Goal: Task Accomplishment & Management: Manage account settings

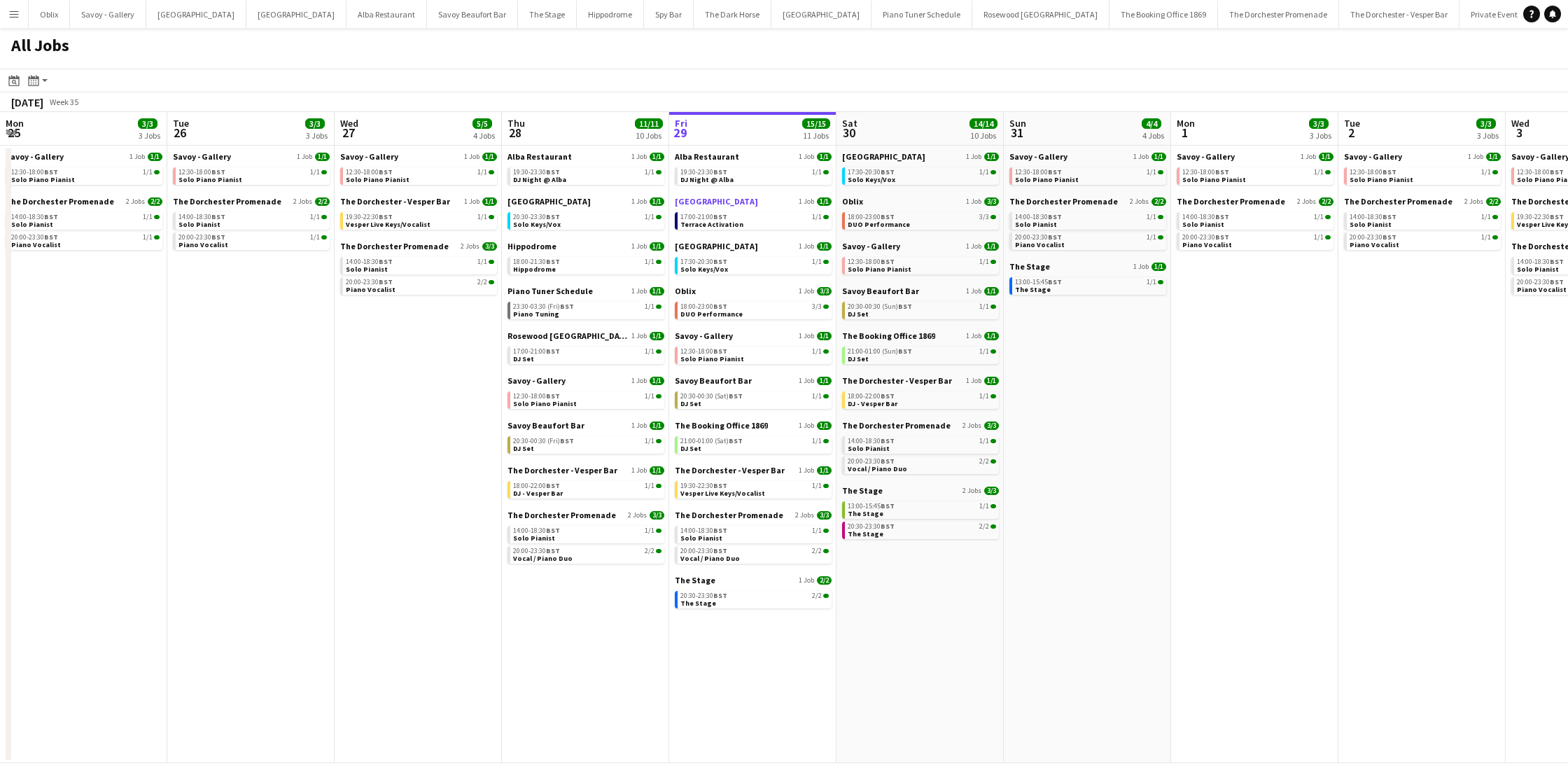
scroll to position [0, 334]
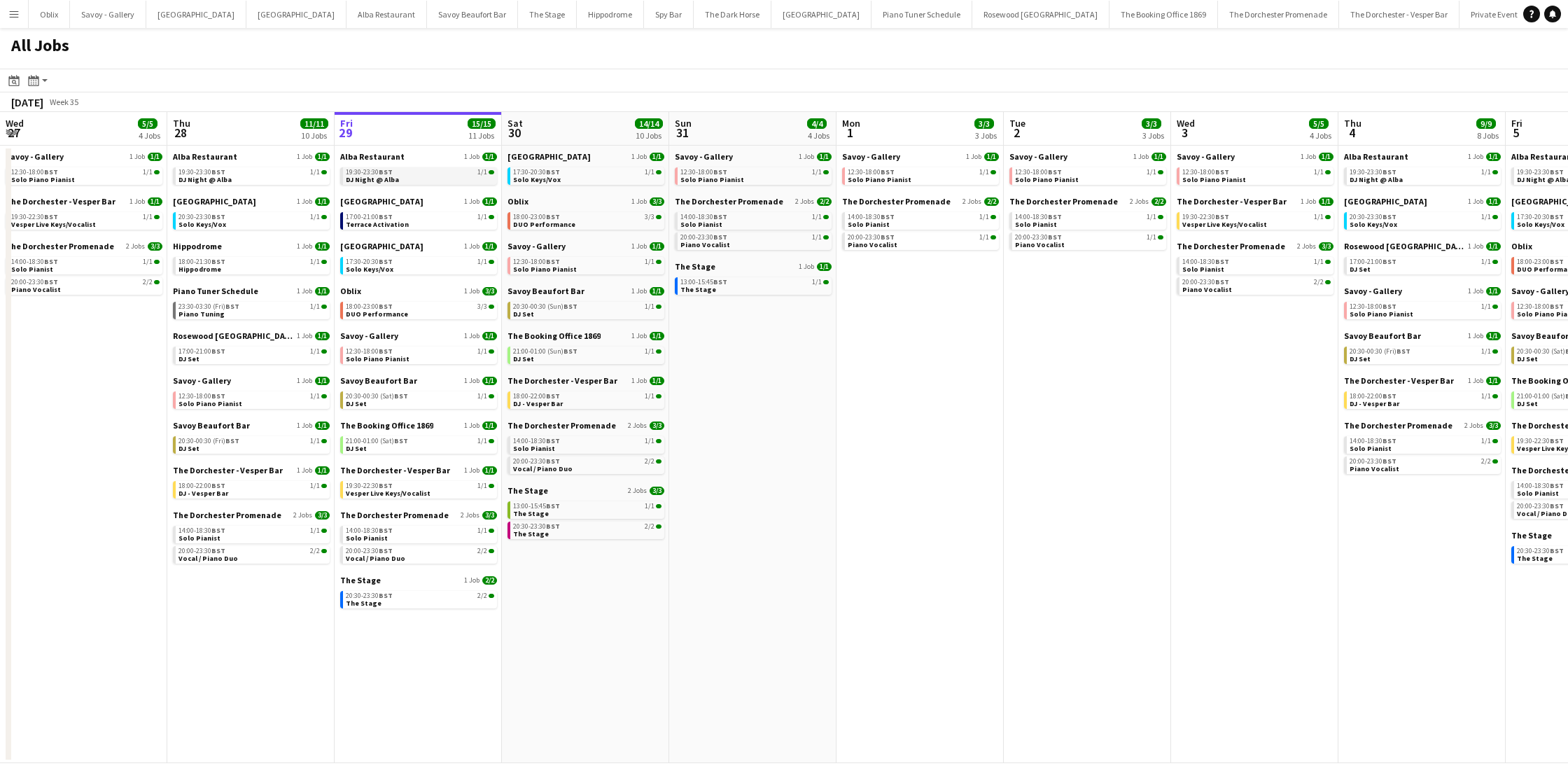
click at [414, 173] on div "19:30-23:30 BST 1/1" at bounding box center [420, 172] width 149 height 7
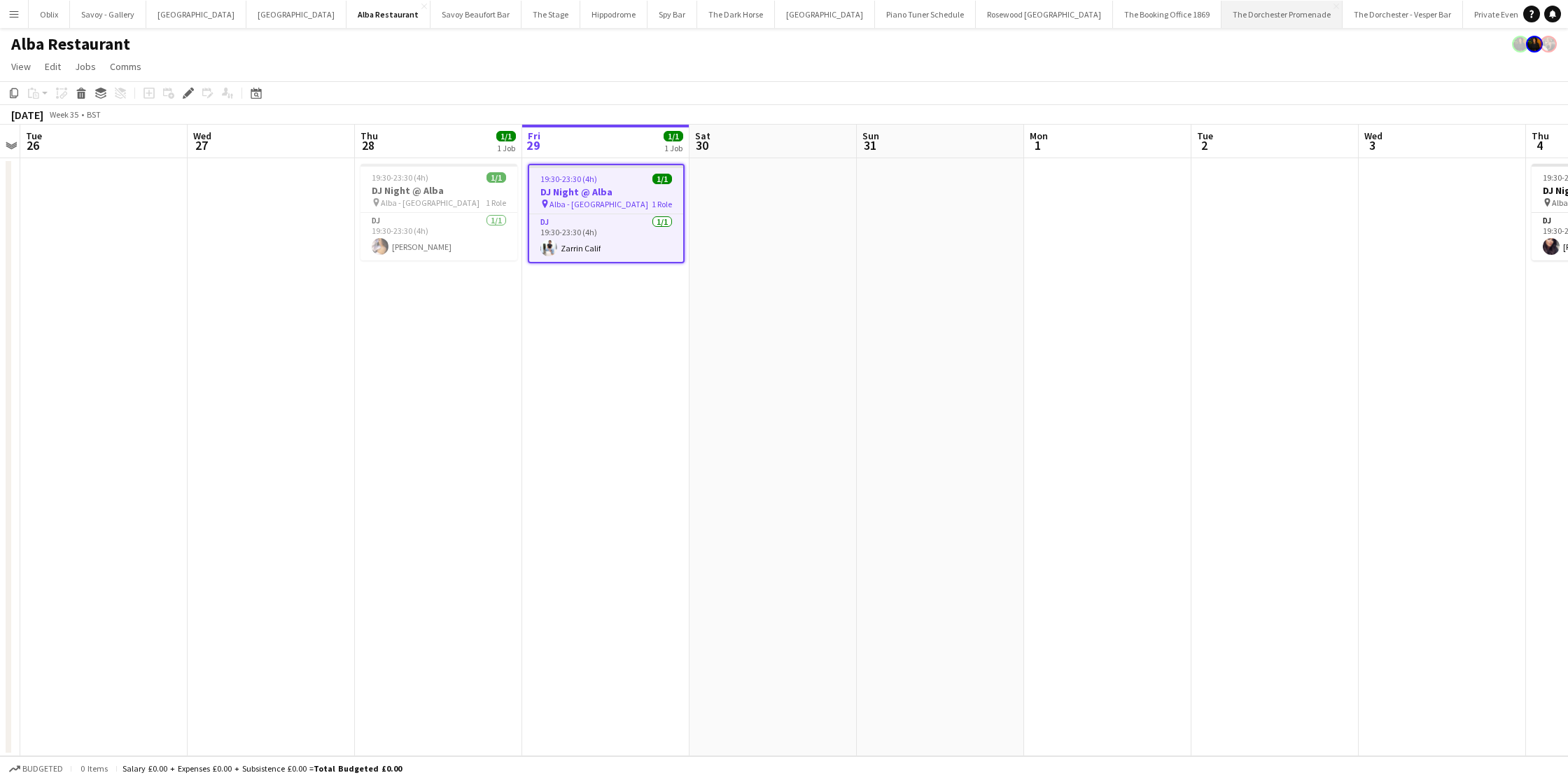
click at [1222, 15] on button "The Dorchester Promenade Close" at bounding box center [1282, 14] width 121 height 27
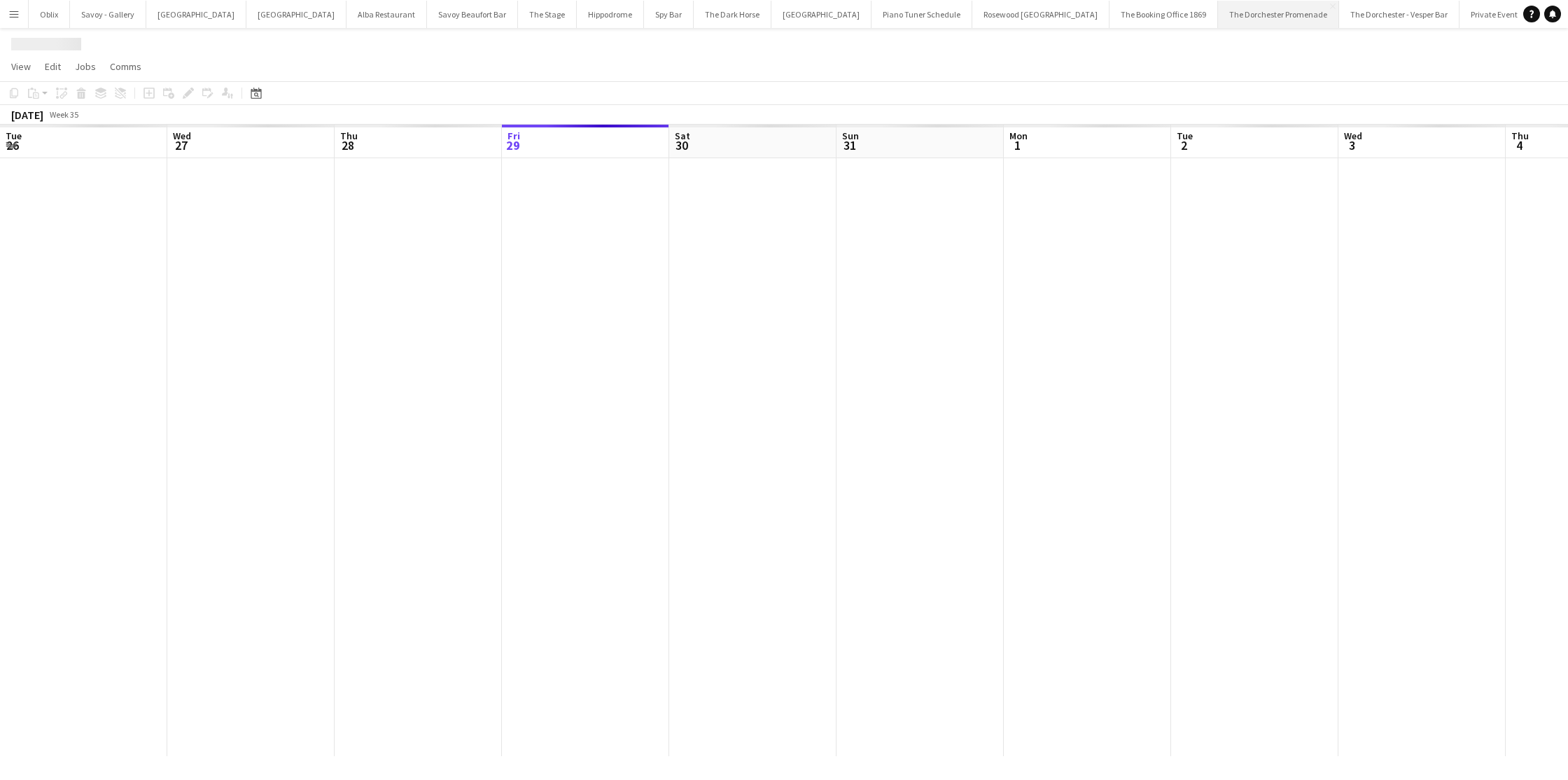
scroll to position [0, 334]
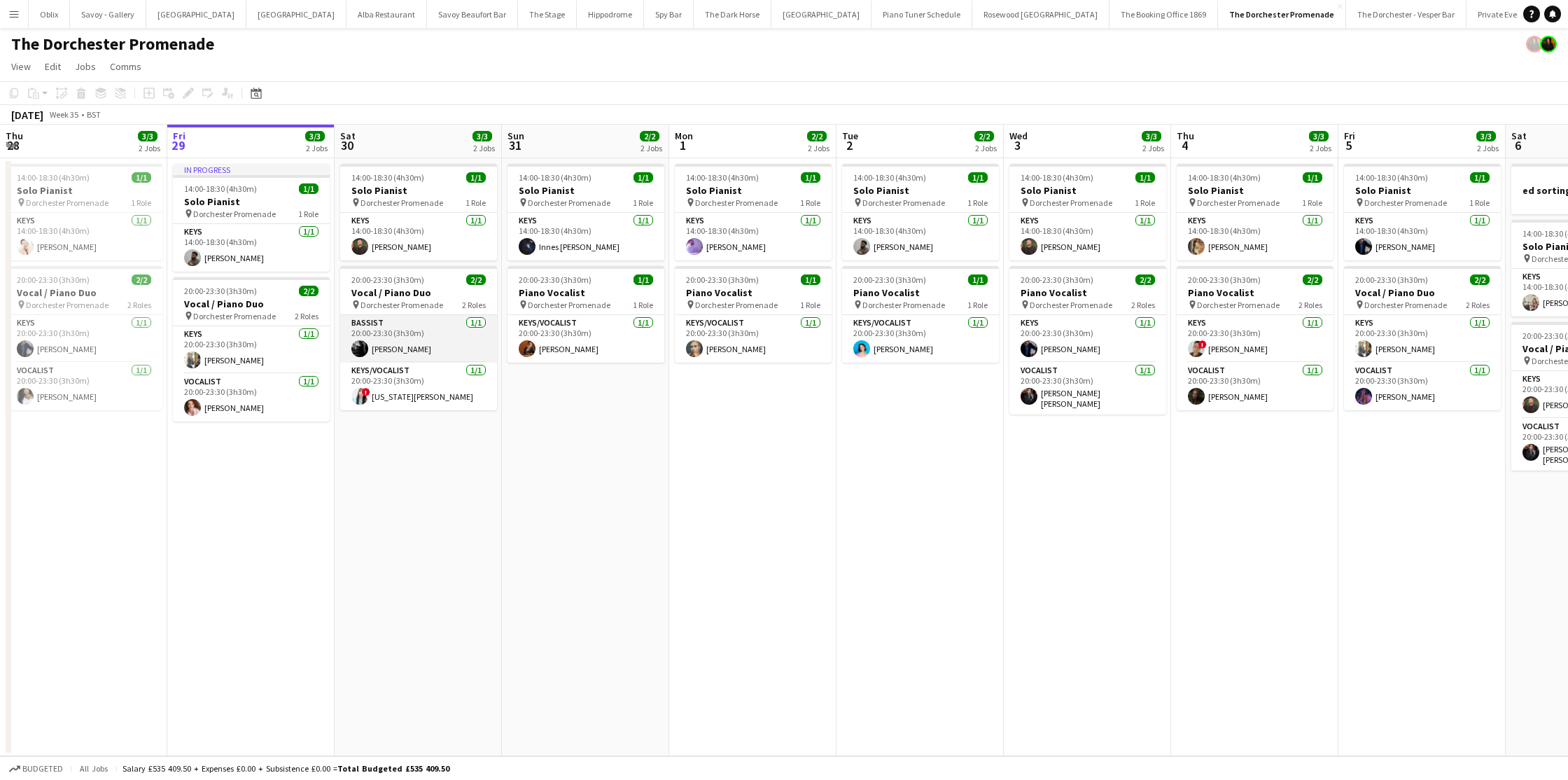
click at [418, 348] on app-card-role "Bassist 1/1 20:00-23:30 (3h30m) Rory Hudson" at bounding box center [418, 339] width 157 height 48
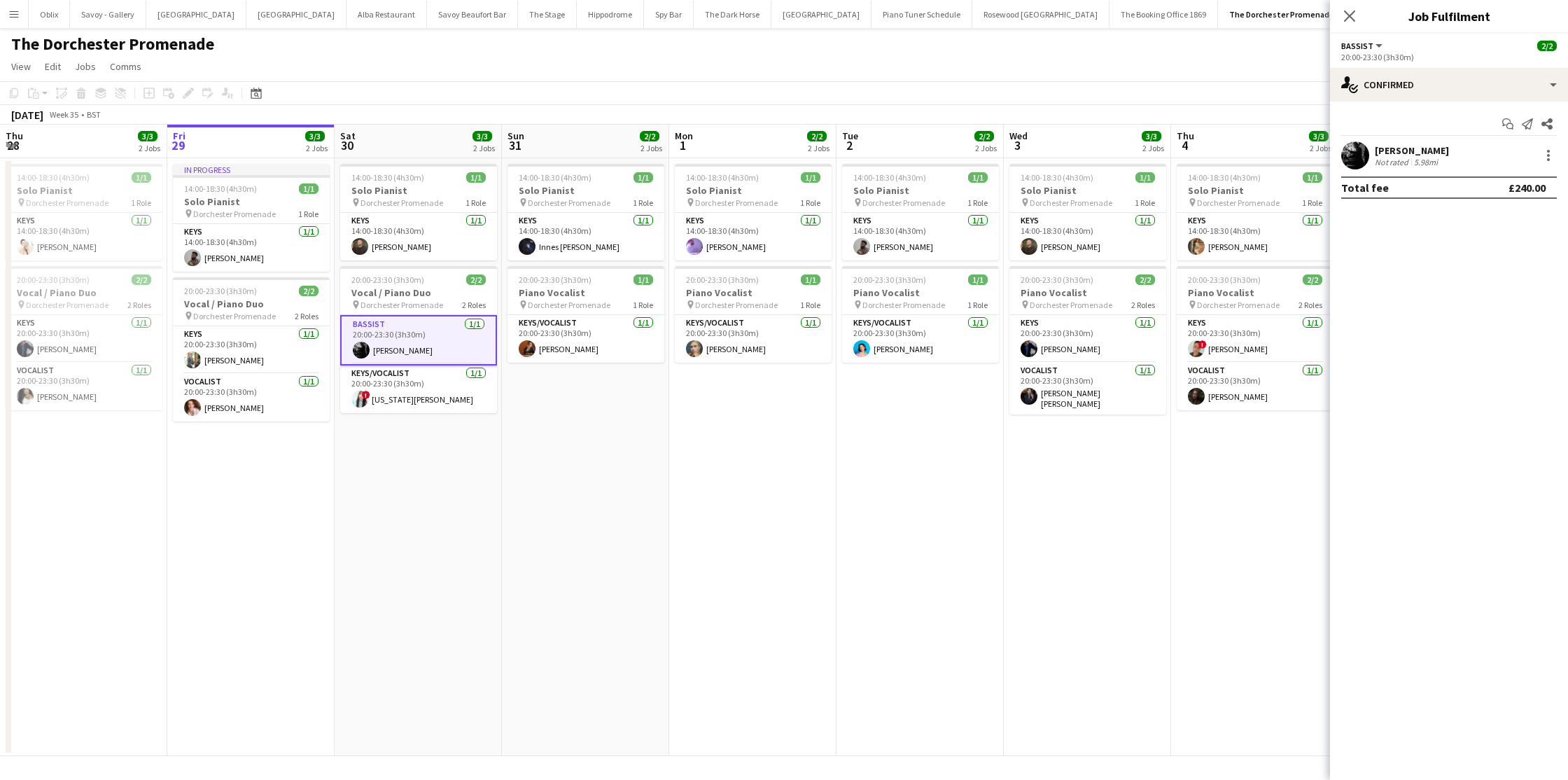
click at [1354, 159] on app-user-avatar at bounding box center [1356, 156] width 28 height 28
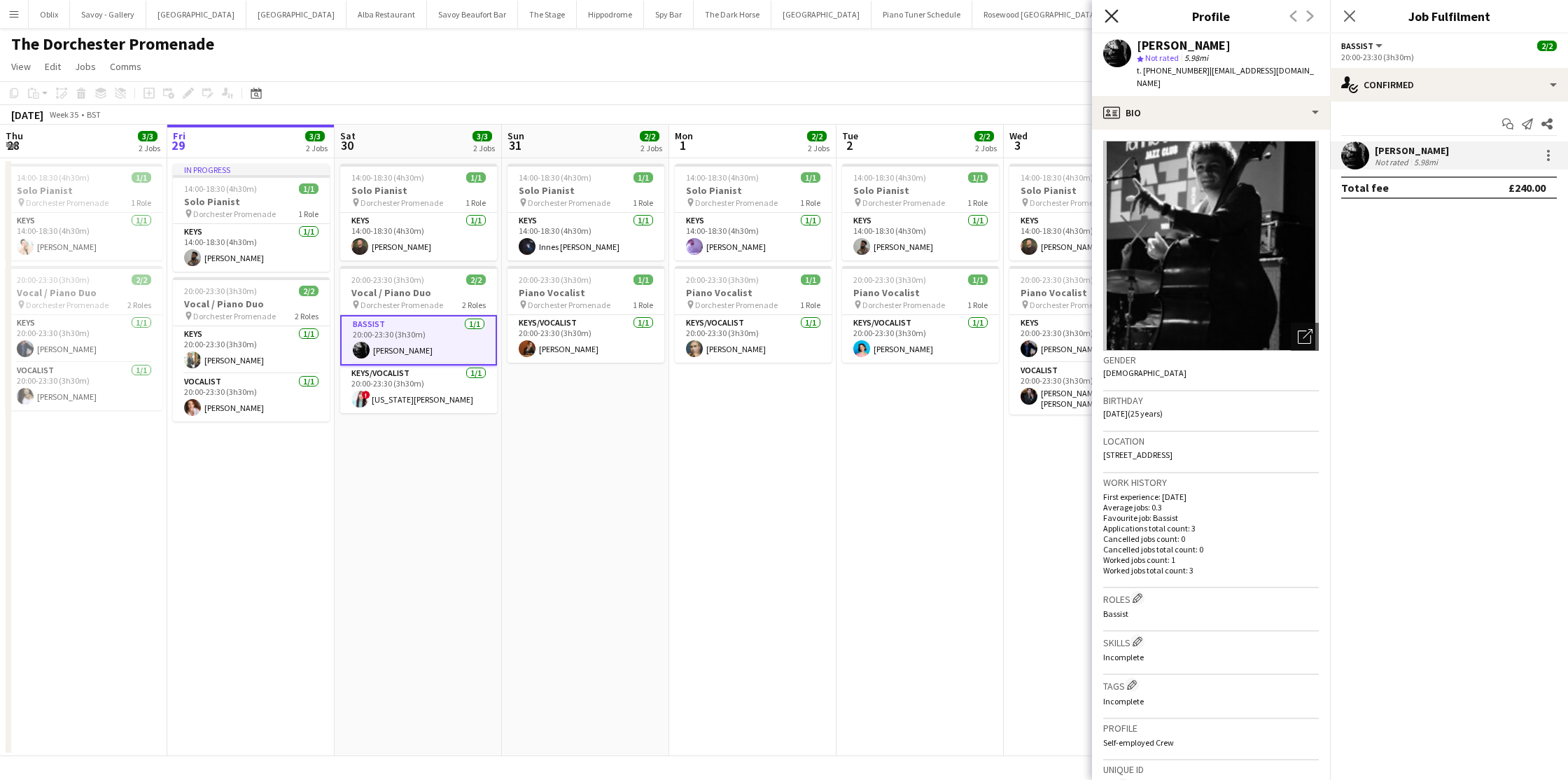
click at [1111, 14] on icon "Close pop-in" at bounding box center [1111, 15] width 13 height 13
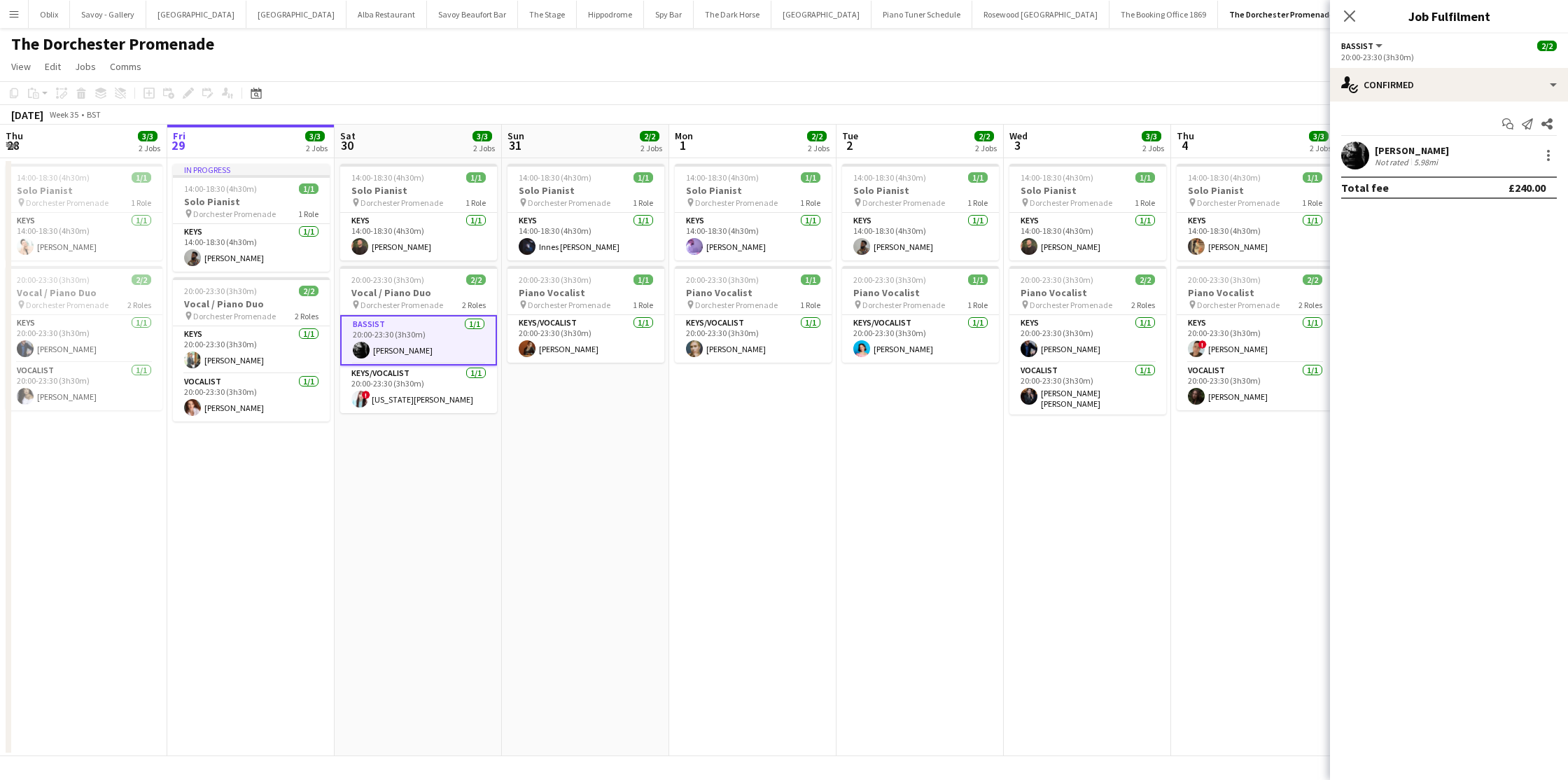
click at [1346, 19] on button "The Dorchester - Vesper Bar Close" at bounding box center [1406, 14] width 120 height 27
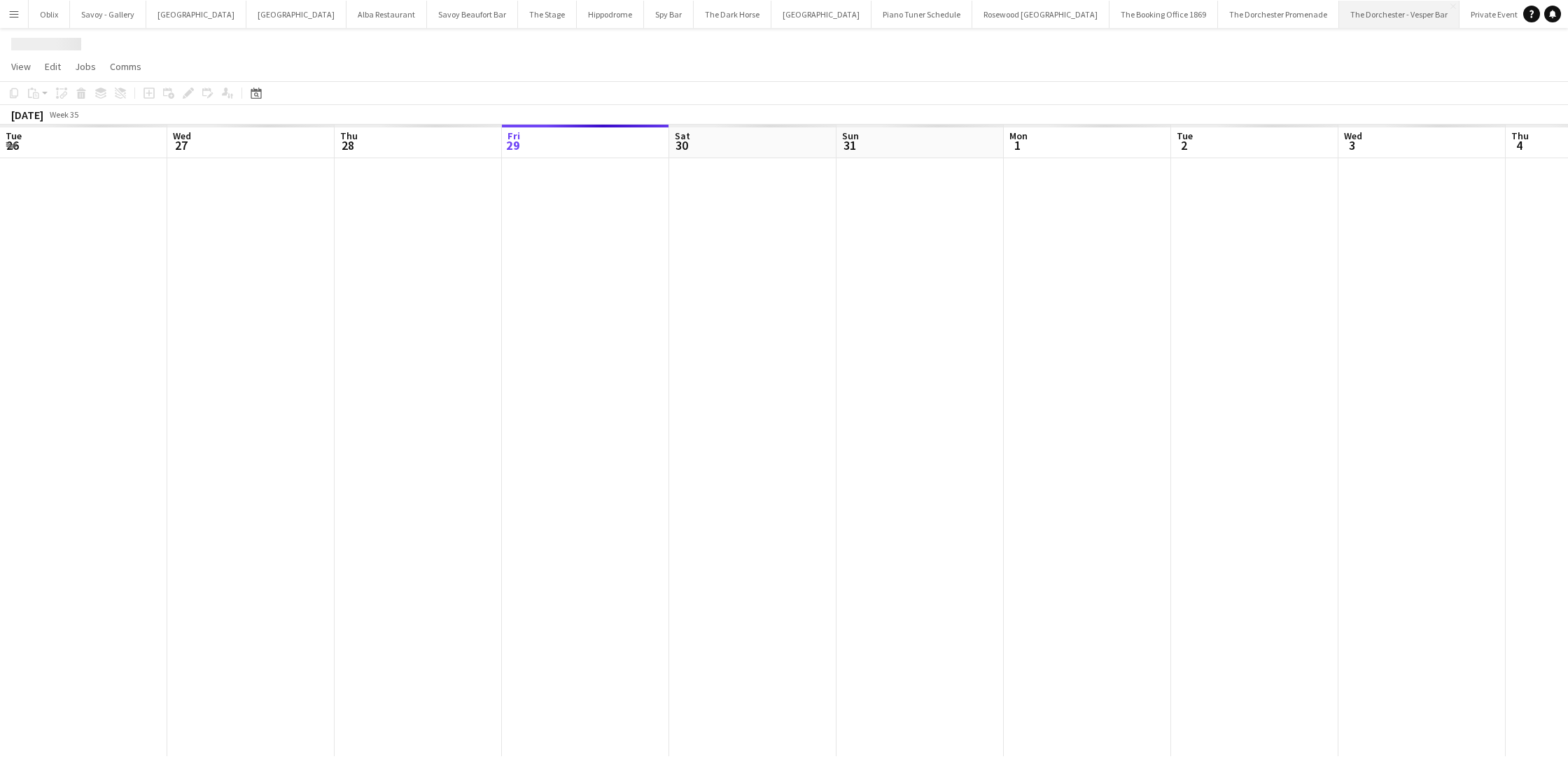
scroll to position [0, 334]
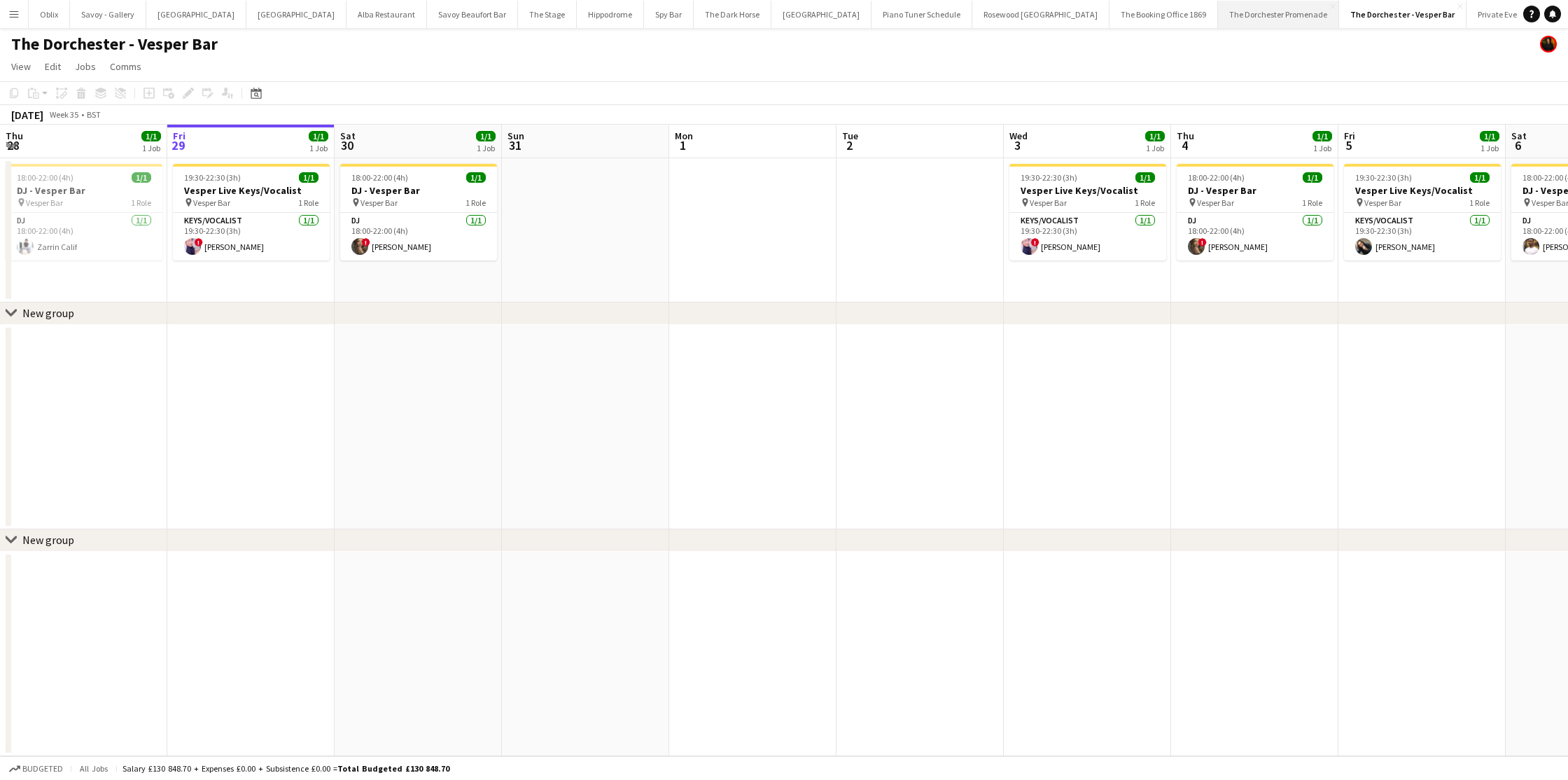
click at [1219, 24] on button "The Dorchester Promenade Close" at bounding box center [1279, 14] width 121 height 27
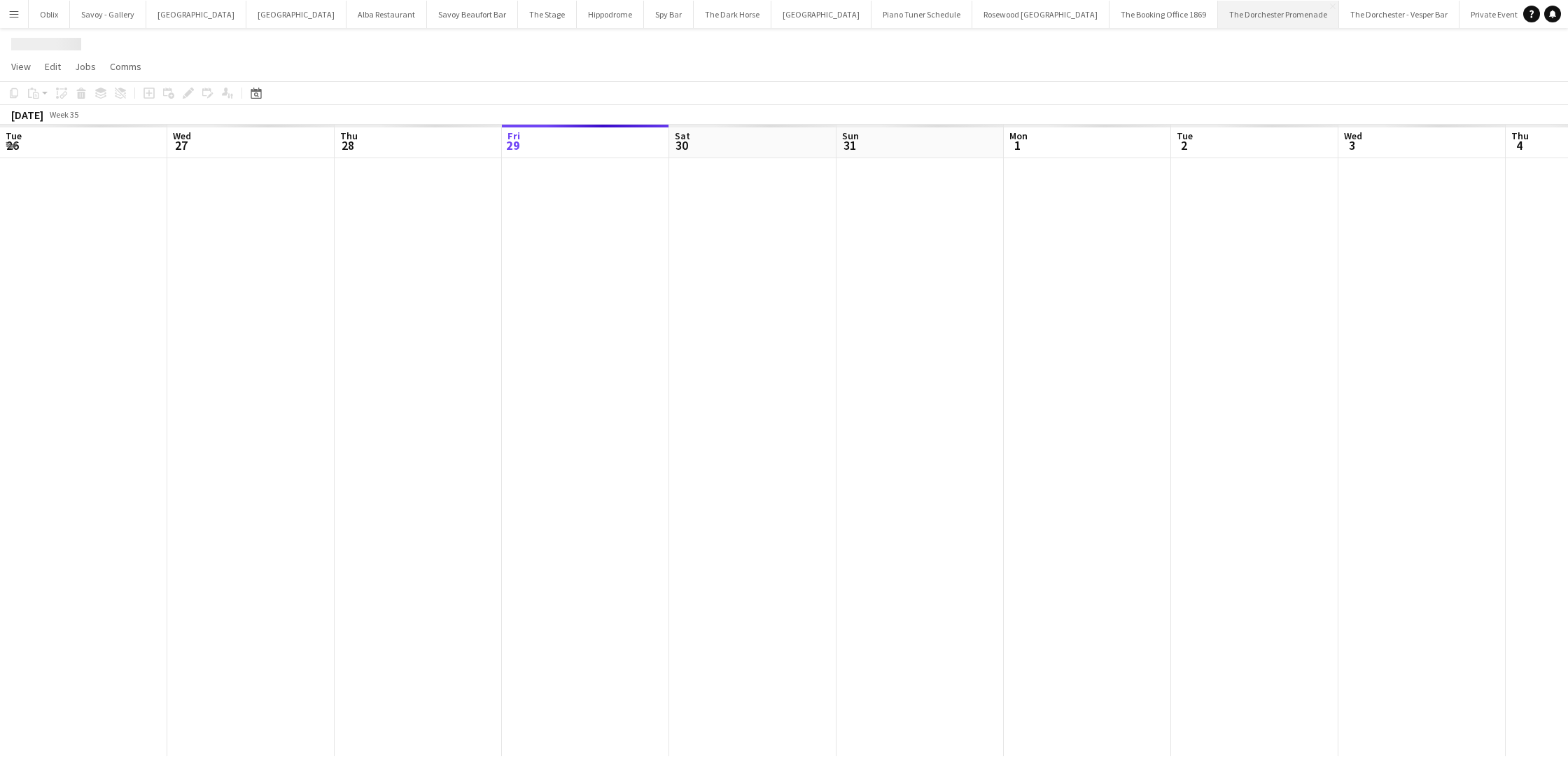
scroll to position [0, 334]
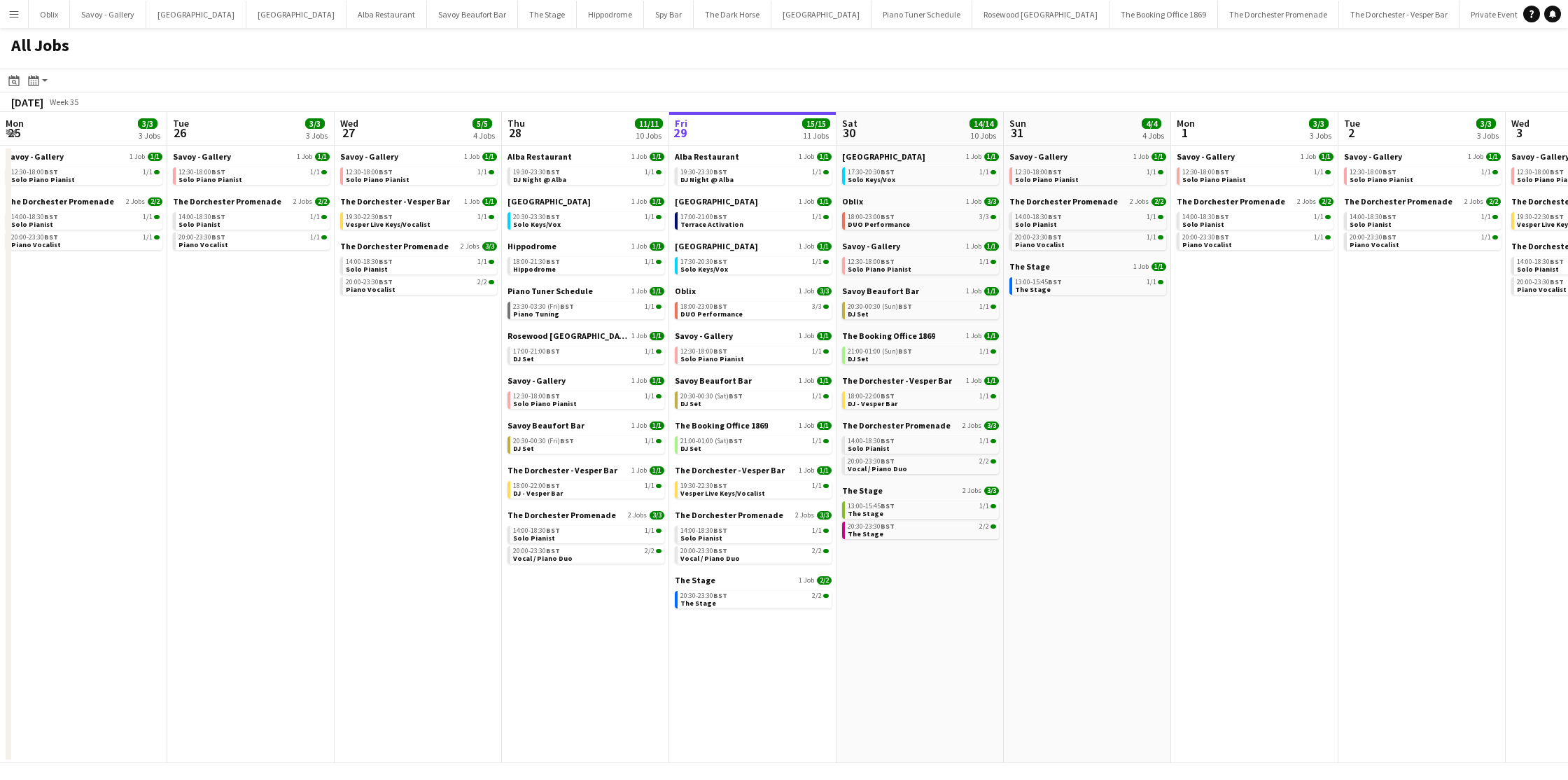
scroll to position [0, 334]
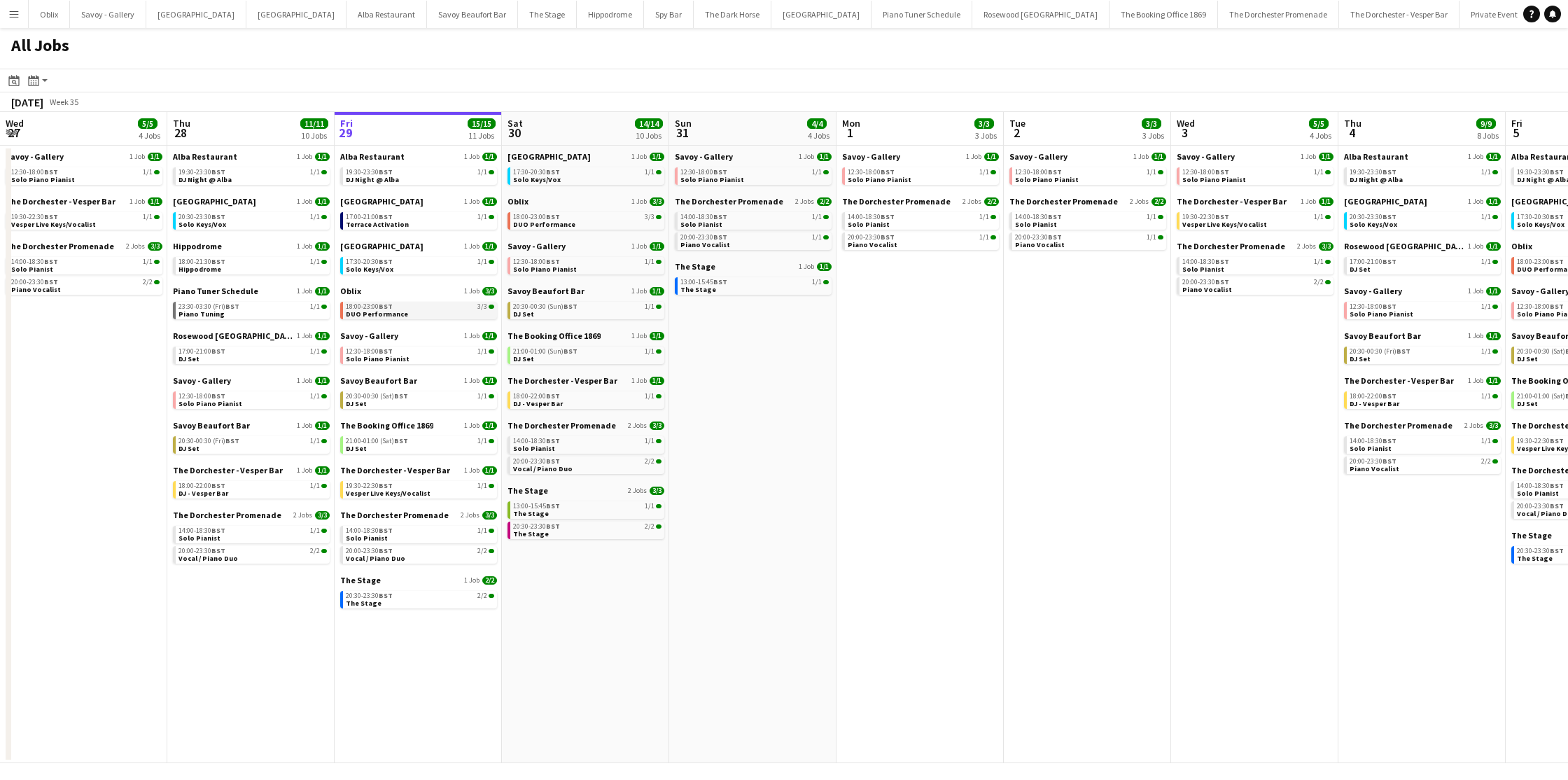
click at [438, 313] on link "18:00-23:00 BST 3/3 DUO Performance" at bounding box center [420, 310] width 149 height 16
click at [423, 230] on div "Bicester village 1 Job 1/1 17:00-21:00 BST 1/1 Terrace Activation" at bounding box center [418, 218] width 157 height 45
click at [425, 224] on link "17:00-21:00 BST 1/1 Terrace Activation" at bounding box center [420, 220] width 149 height 16
click at [432, 269] on link "17:30-20:30 BST 1/1 Solo Keys/Vox" at bounding box center [420, 265] width 149 height 16
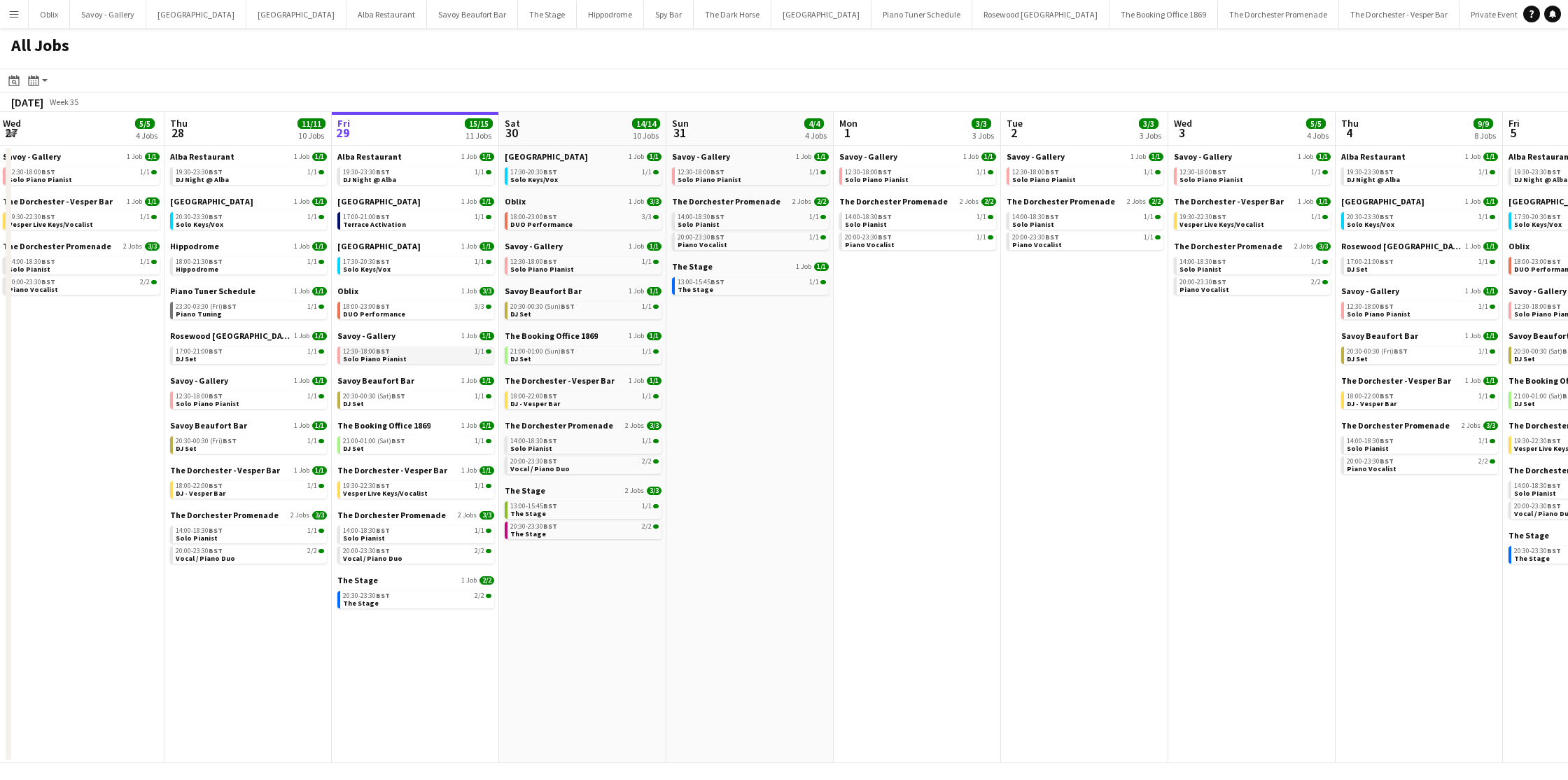
click at [400, 355] on link "12:30-18:00 BST 1/1 Solo Piano Pianist" at bounding box center [417, 355] width 149 height 16
click at [382, 399] on span "20:30-00:30 (Sat) BST" at bounding box center [374, 396] width 62 height 7
click at [380, 447] on link "21:00-01:00 (Sat) BST 1/1 DJ Set" at bounding box center [417, 444] width 149 height 16
click at [425, 490] on link "19:30-22:30 BST 1/1 Vesper Live Keys/Vocalist" at bounding box center [417, 489] width 149 height 16
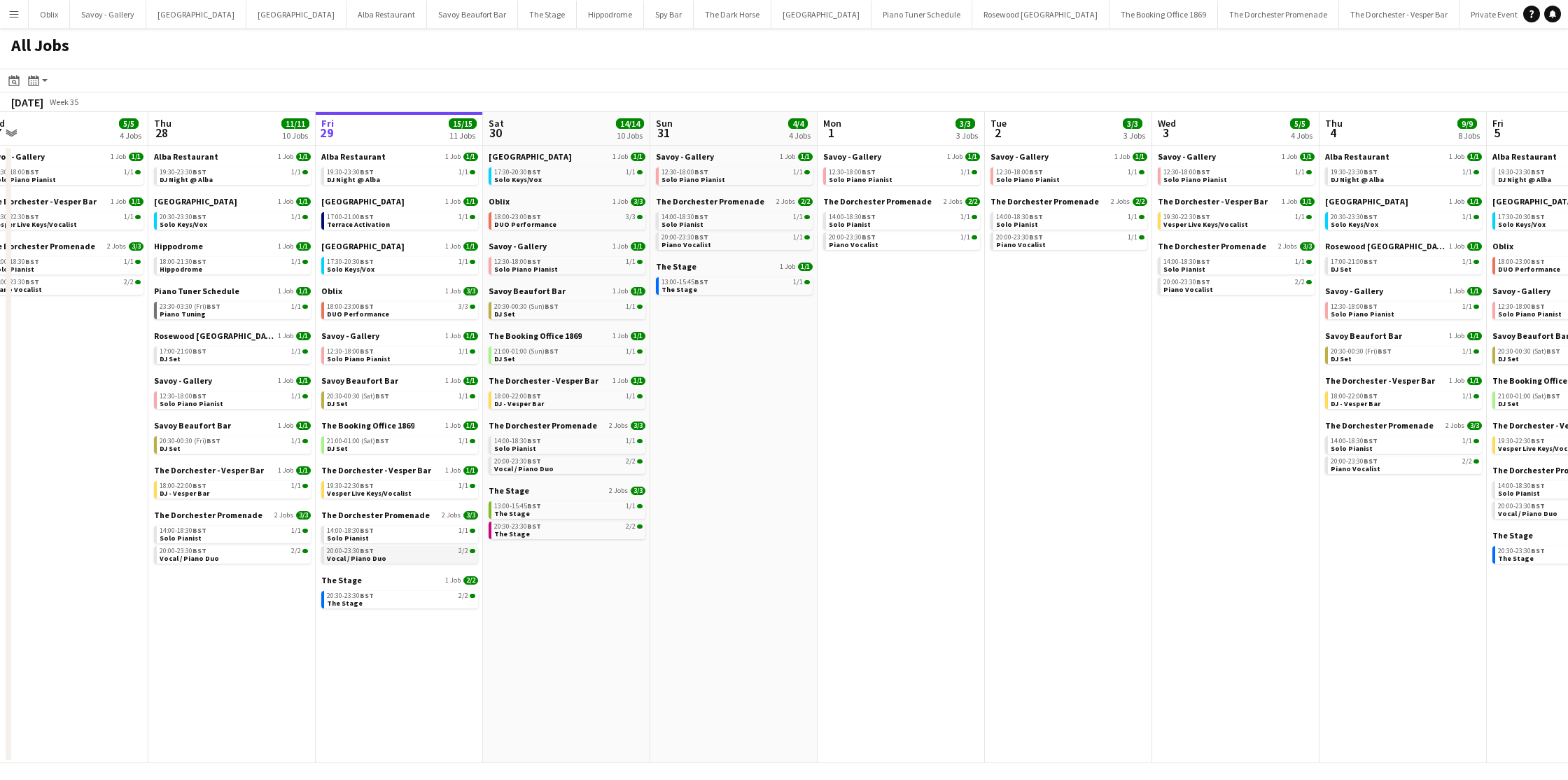
click at [420, 555] on link "20:00-23:30 BST 2/2 Vocal / Piano Duo" at bounding box center [402, 554] width 149 height 16
click at [442, 600] on link "20:30-23:30 BST 2/2 The Stage" at bounding box center [402, 599] width 149 height 16
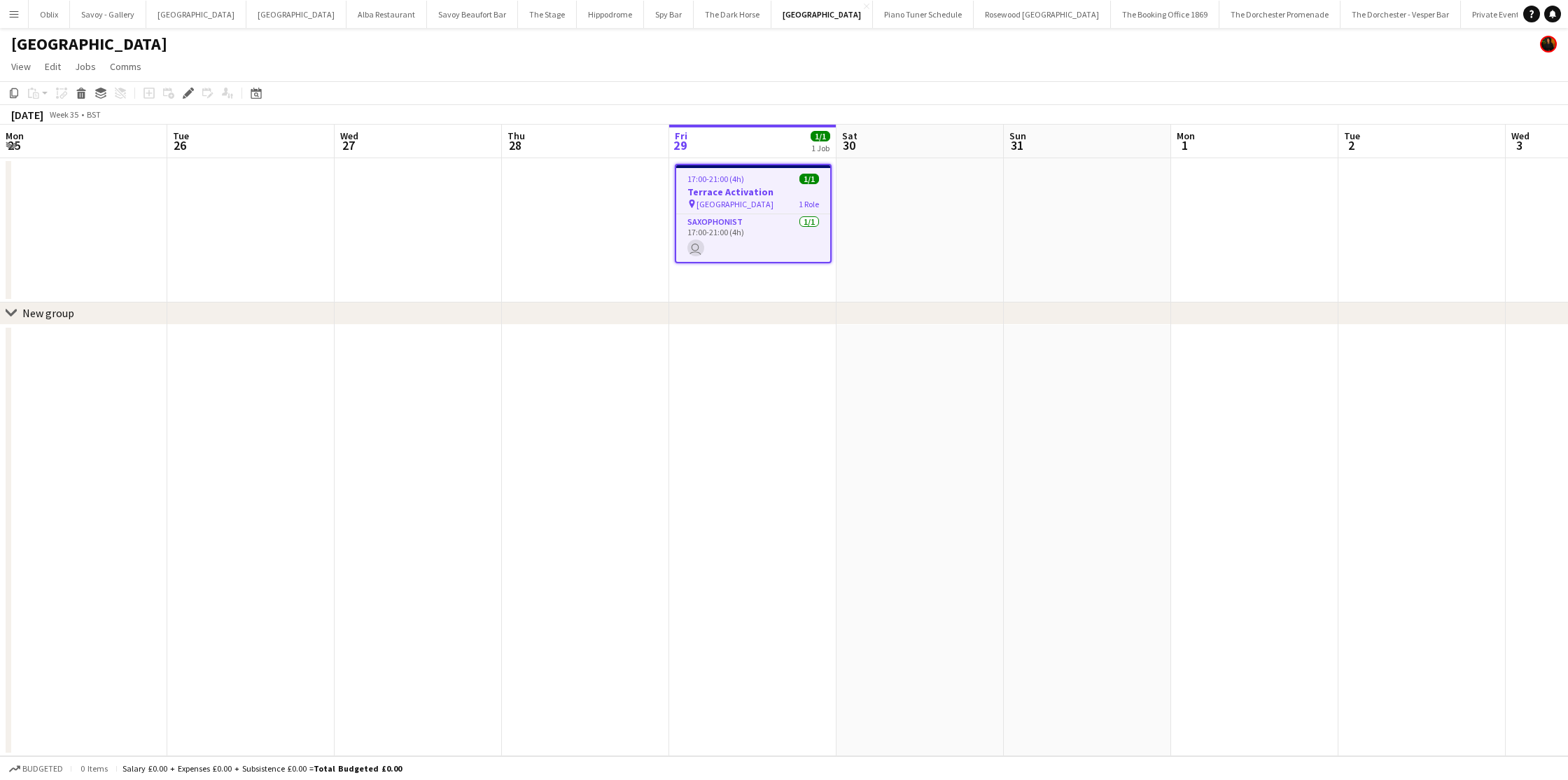
scroll to position [0, 482]
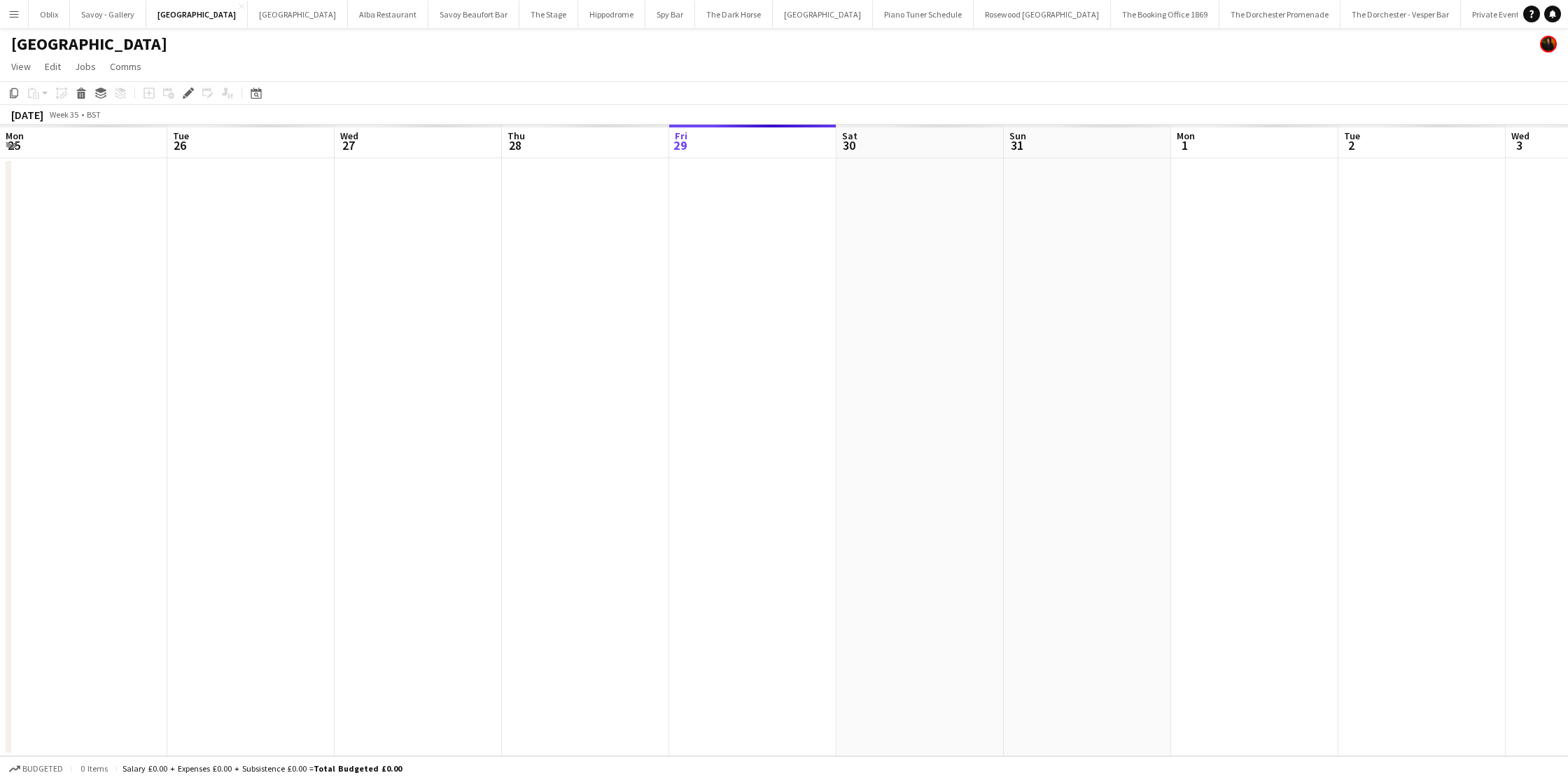
scroll to position [0, 482]
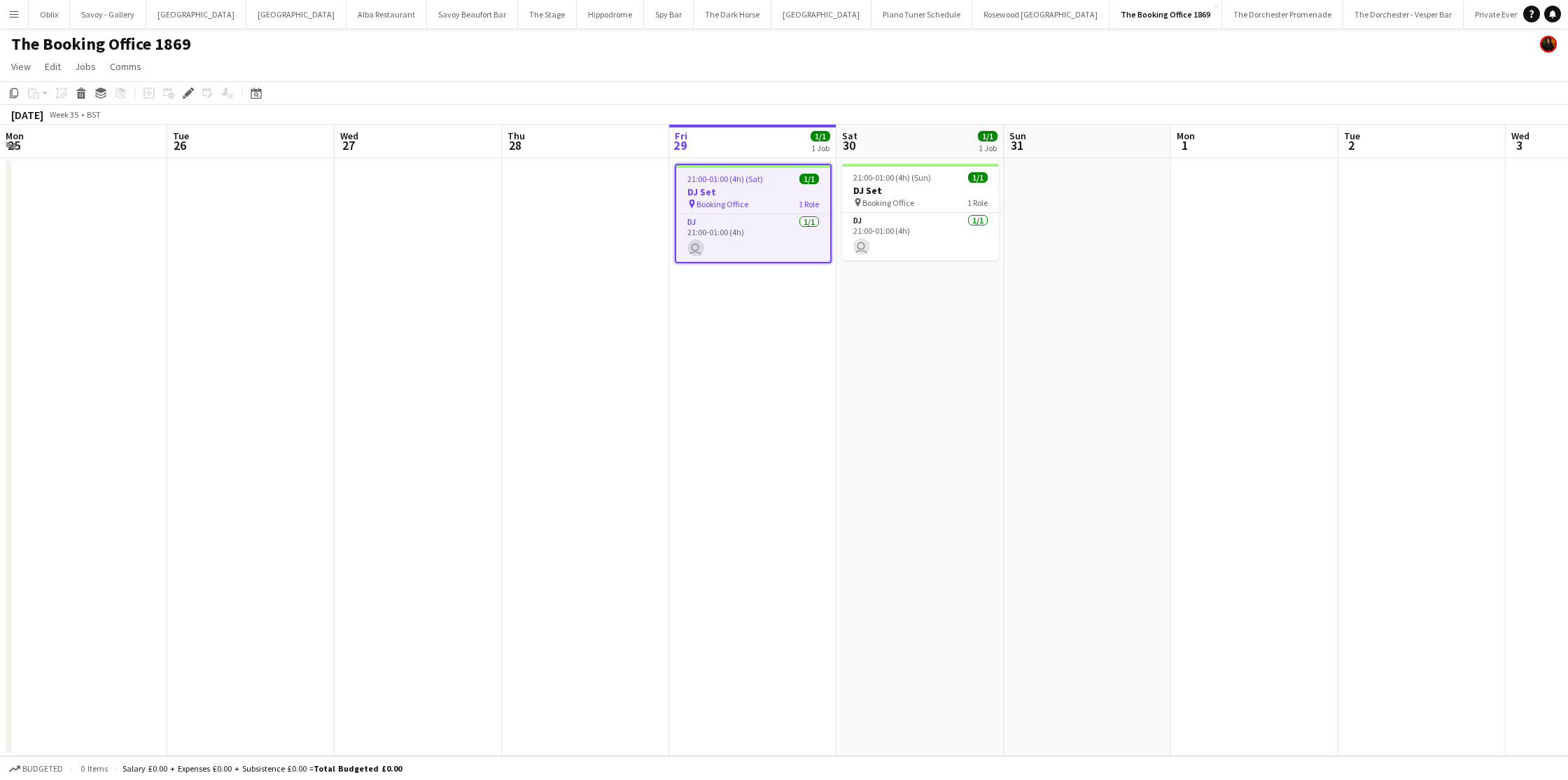
scroll to position [0, 482]
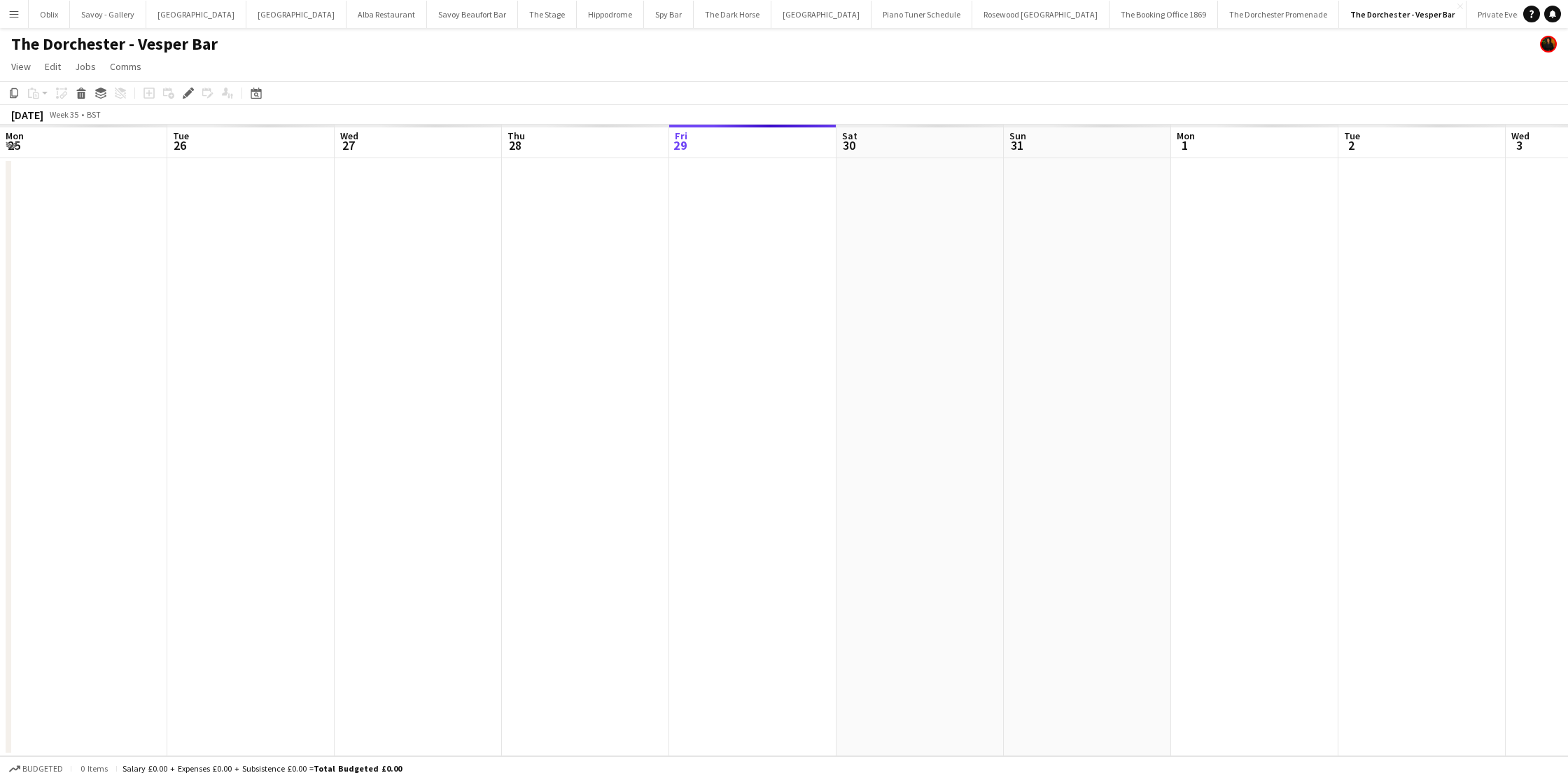
scroll to position [0, 482]
